Goal: Task Accomplishment & Management: Use online tool/utility

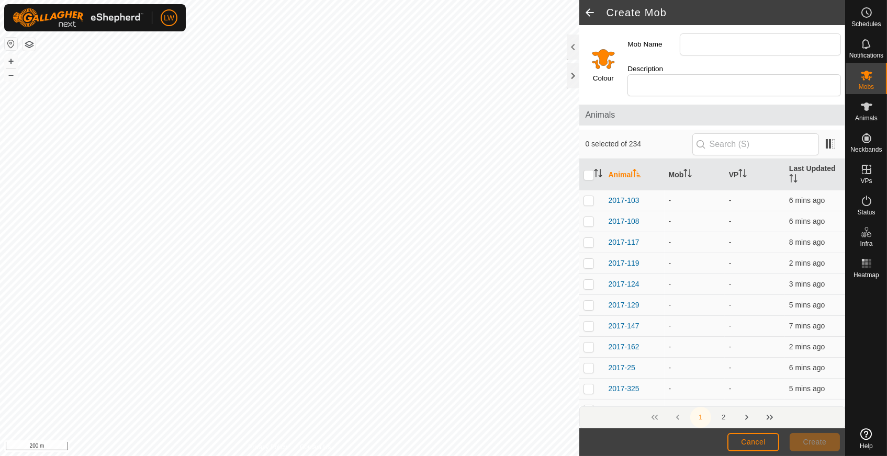
click at [601, 448] on div "Create Mob Colour Mob Name Description Animals 0 selected of 234 Animal Mob VP …" at bounding box center [422, 228] width 845 height 456
click at [697, 40] on input "Mob Name" at bounding box center [760, 44] width 161 height 22
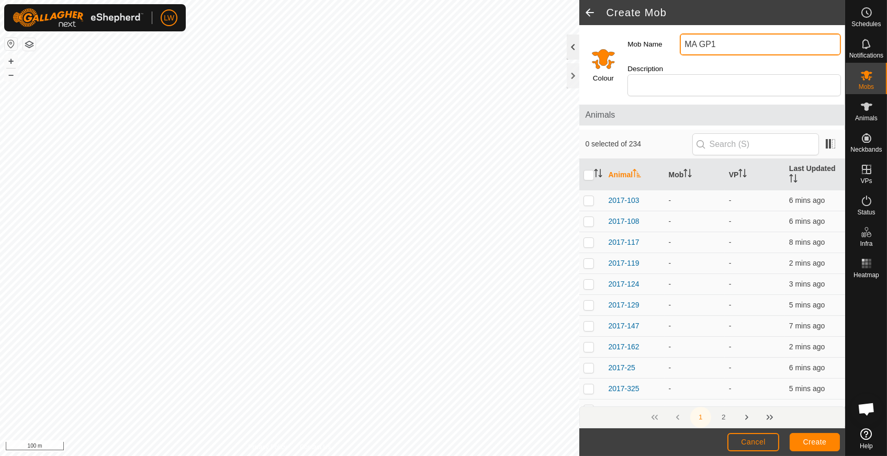
type input "MA GP1"
click at [0, 63] on html "LW Schedules Notifications Mobs Animals Neckbands VPs Status Infra Heatmap Help…" at bounding box center [443, 228] width 887 height 456
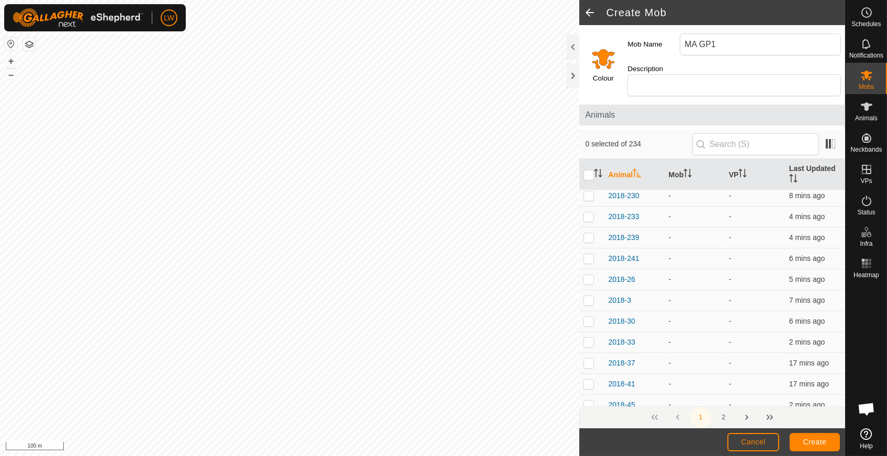
scroll to position [819, 0]
click at [599, 169] on icon "Activate to sort" at bounding box center [598, 173] width 8 height 8
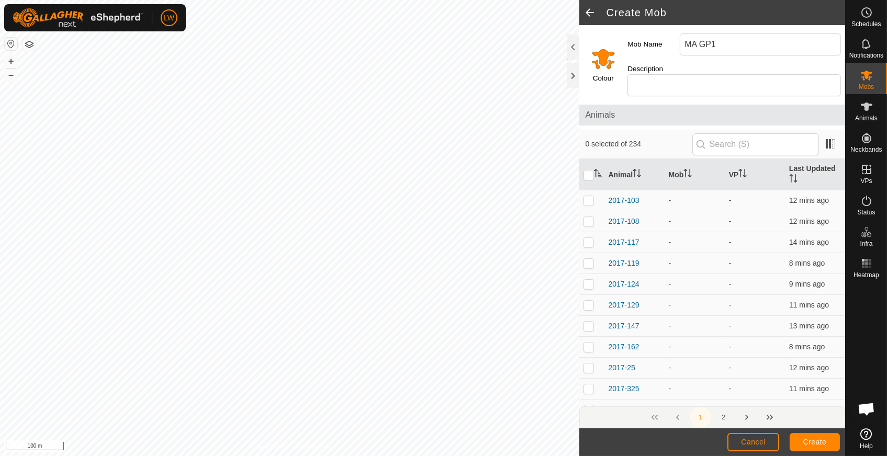
click at [599, 169] on icon "Activate to sort" at bounding box center [598, 173] width 8 height 8
